Goal: Task Accomplishment & Management: Manage account settings

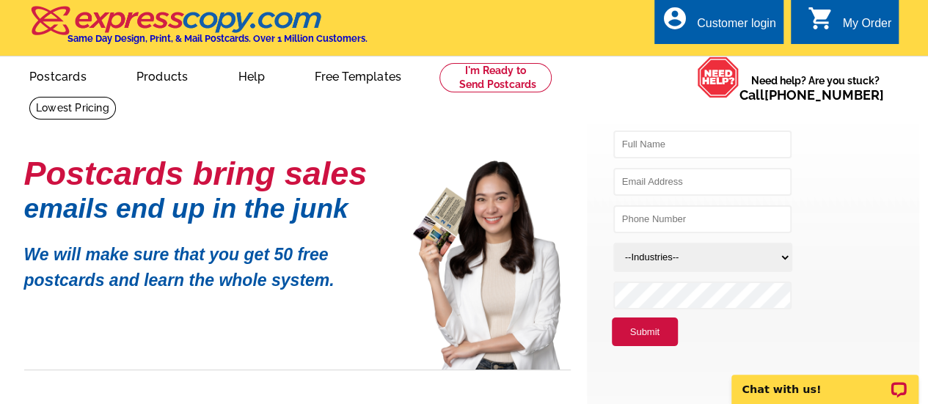
scroll to position [10, 0]
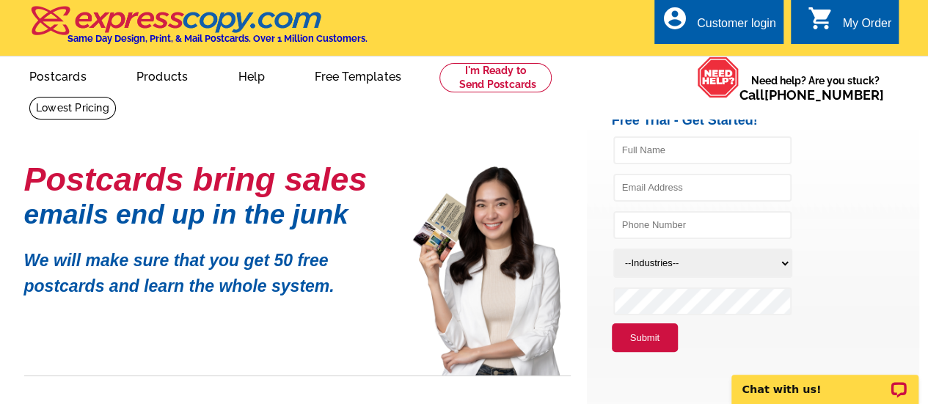
click at [719, 23] on div "Customer login" at bounding box center [736, 27] width 79 height 21
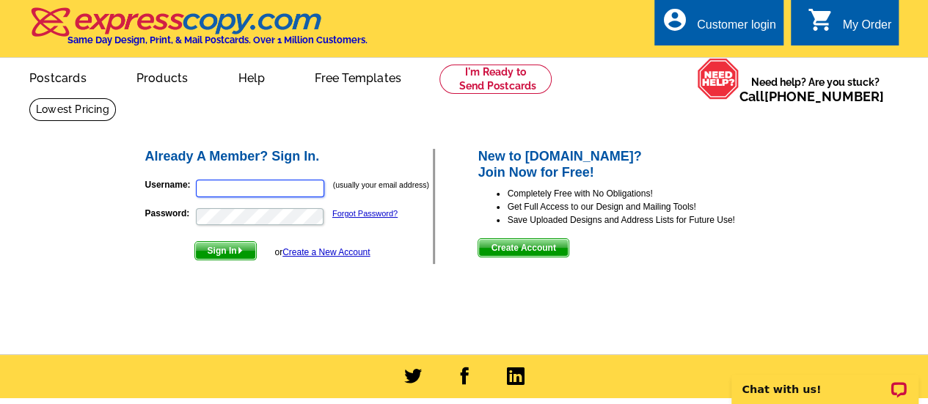
click at [236, 181] on input "Username:" at bounding box center [260, 189] width 128 height 18
type input "homesbyjules@gmail.com"
click at [350, 215] on link "Forgot Password?" at bounding box center [364, 213] width 65 height 9
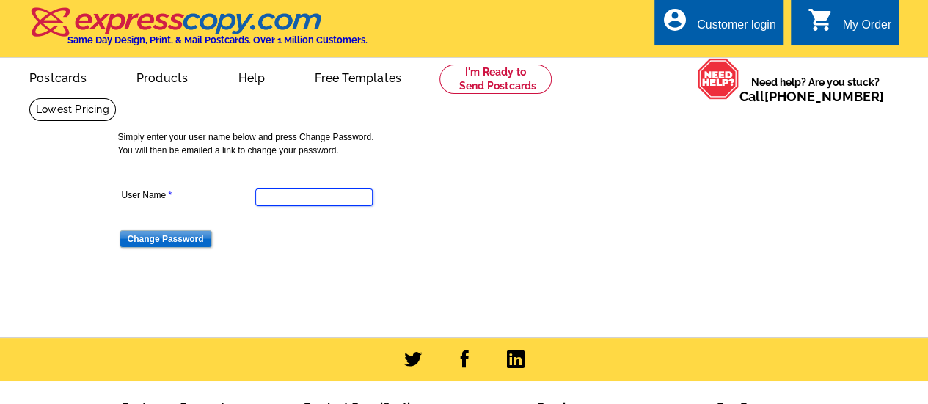
click at [303, 194] on input "User Name" at bounding box center [313, 198] width 117 height 18
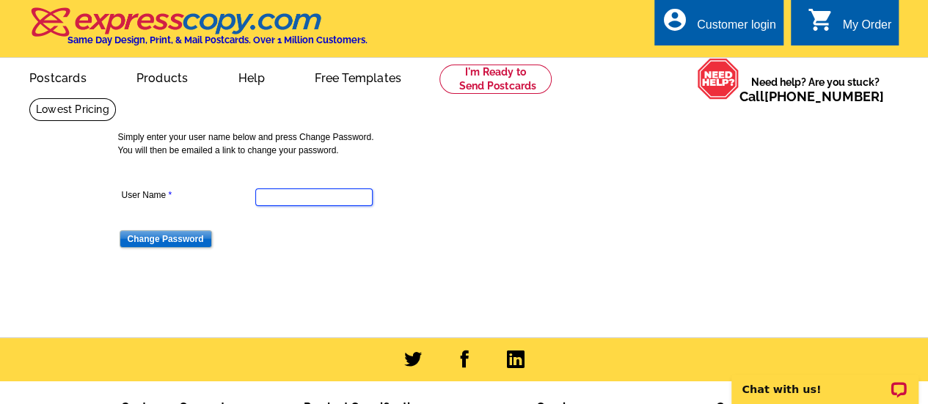
type input "homesbyjules@gmail.com"
click at [175, 238] on input "Change Password" at bounding box center [166, 239] width 92 height 18
